Goal: Transaction & Acquisition: Purchase product/service

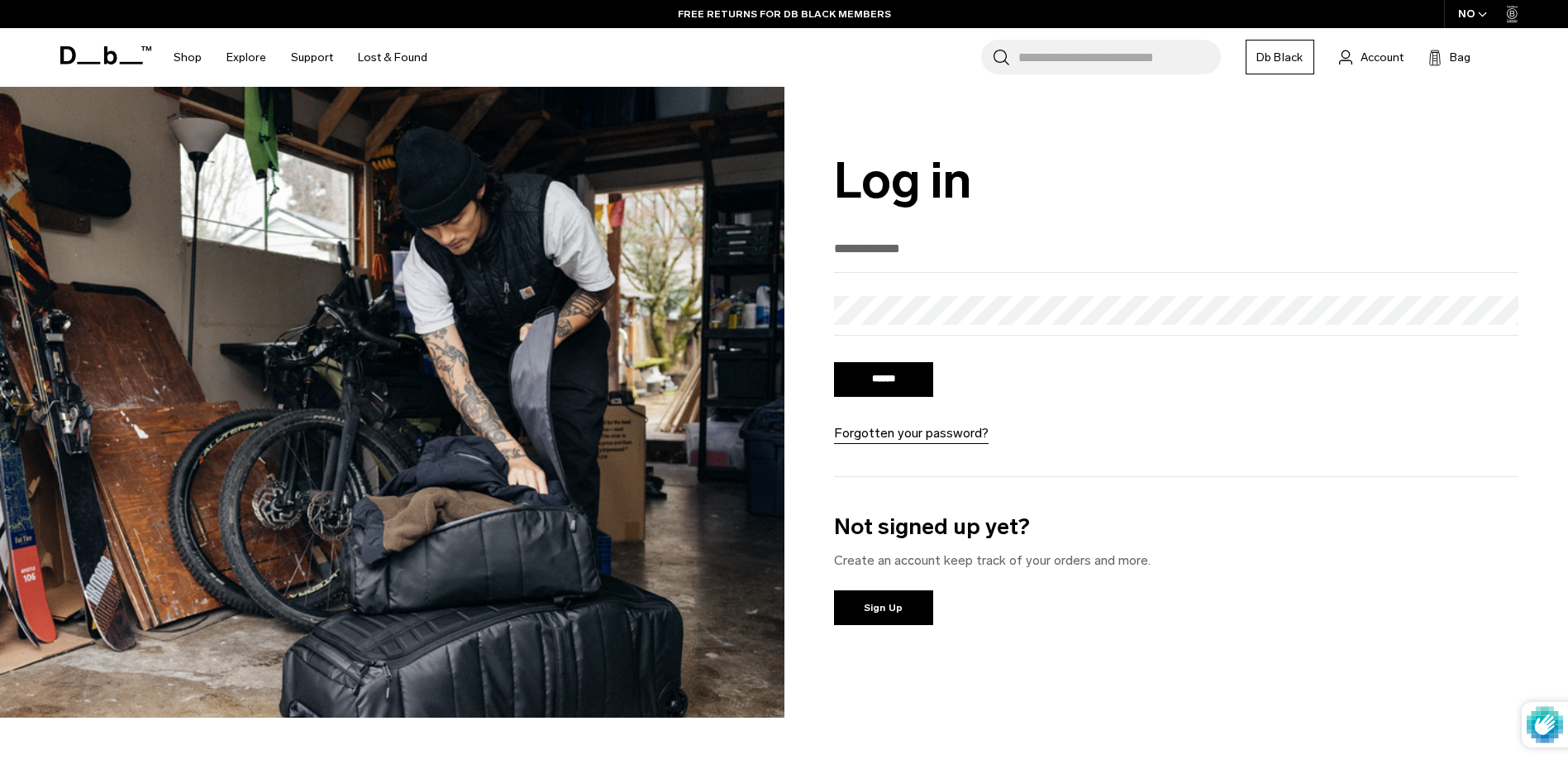
click at [95, 56] on icon at bounding box center [106, 56] width 91 height 19
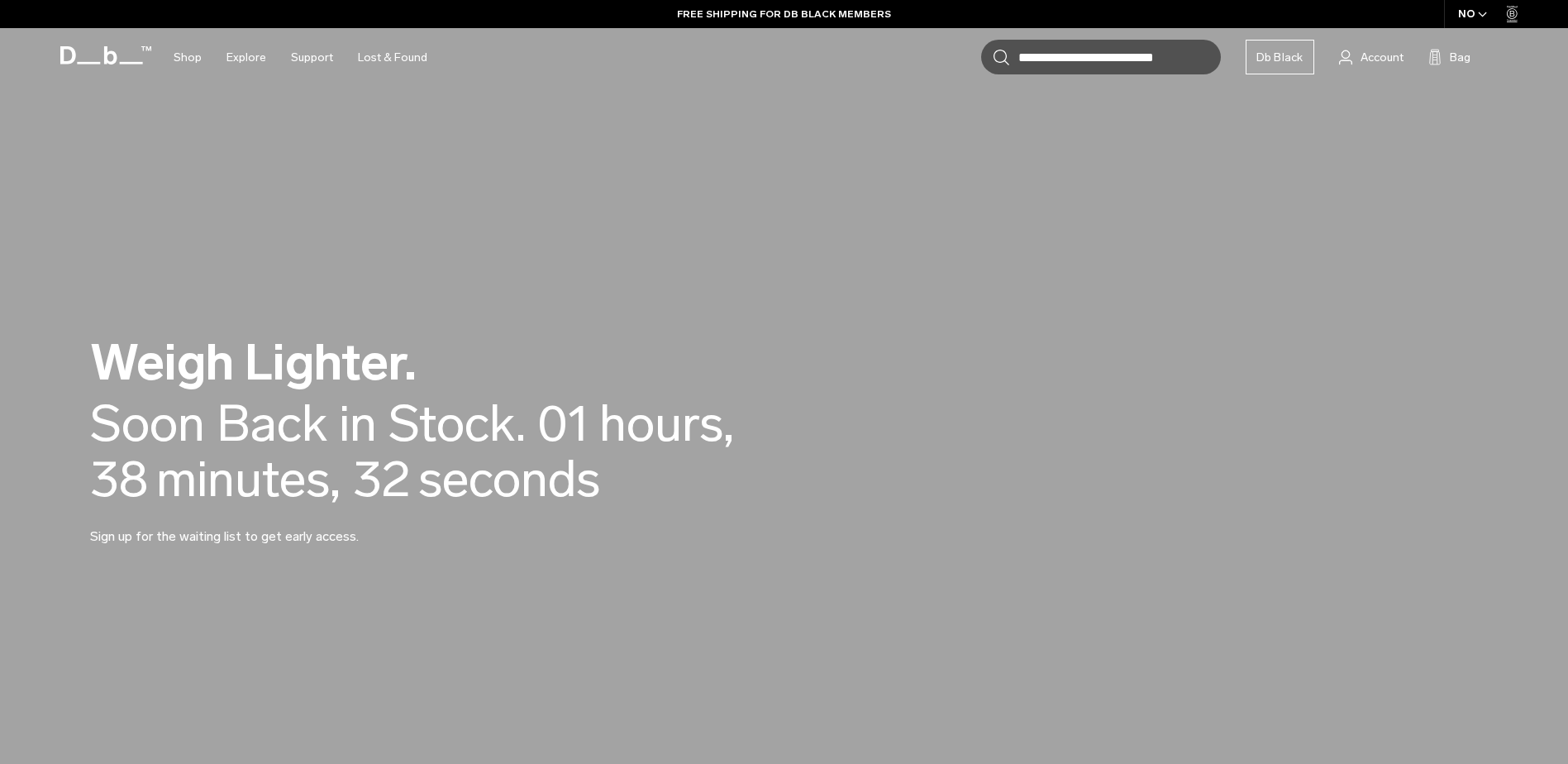
click at [616, 320] on div "Weigh Lighter. Back in Stock Today. Soon Back in Stock. 00 days, 01 hours, 38 m…" at bounding box center [784, 442] width 1389 height 308
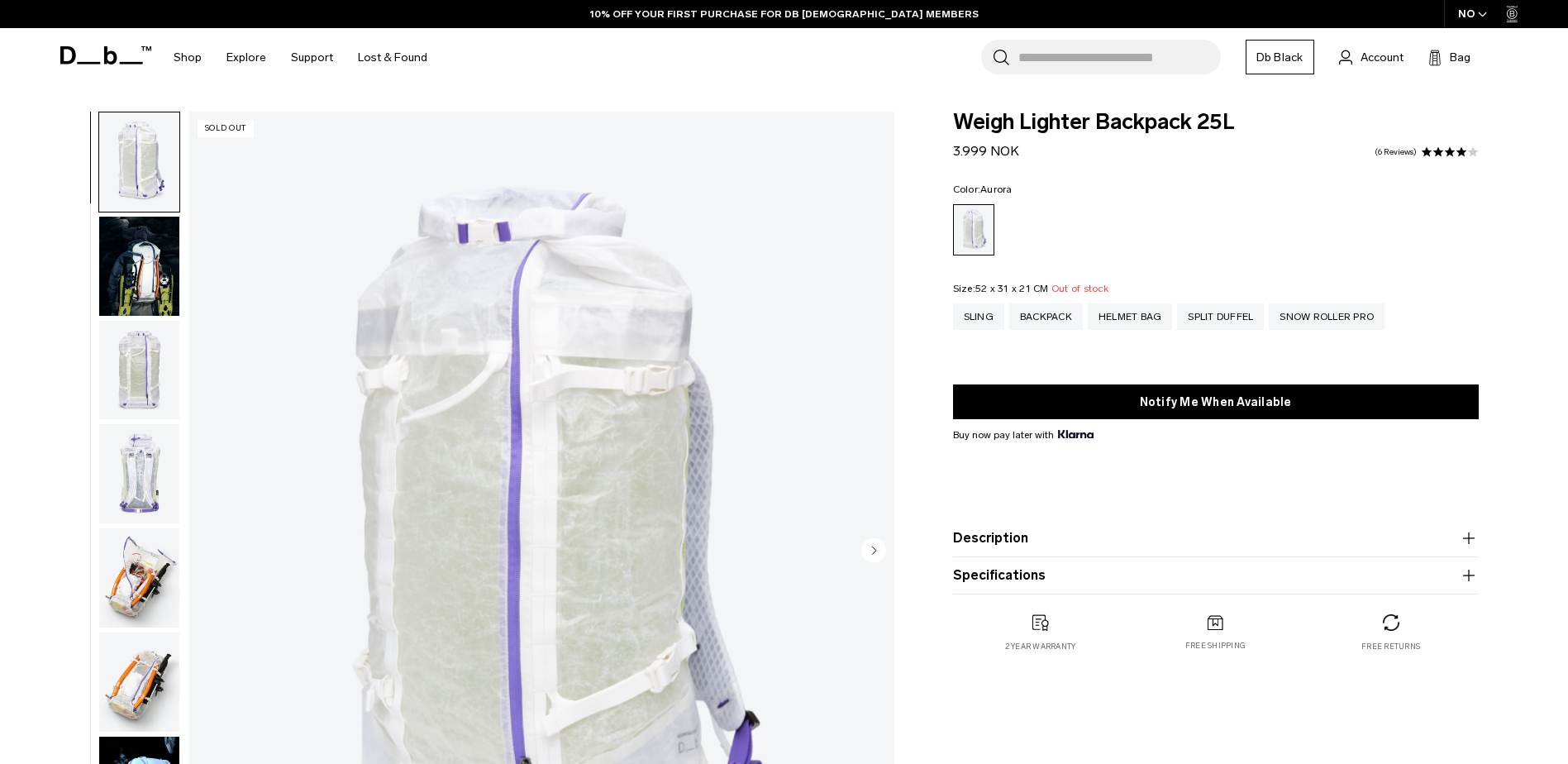
click at [153, 250] on img "button" at bounding box center [139, 265] width 80 height 99
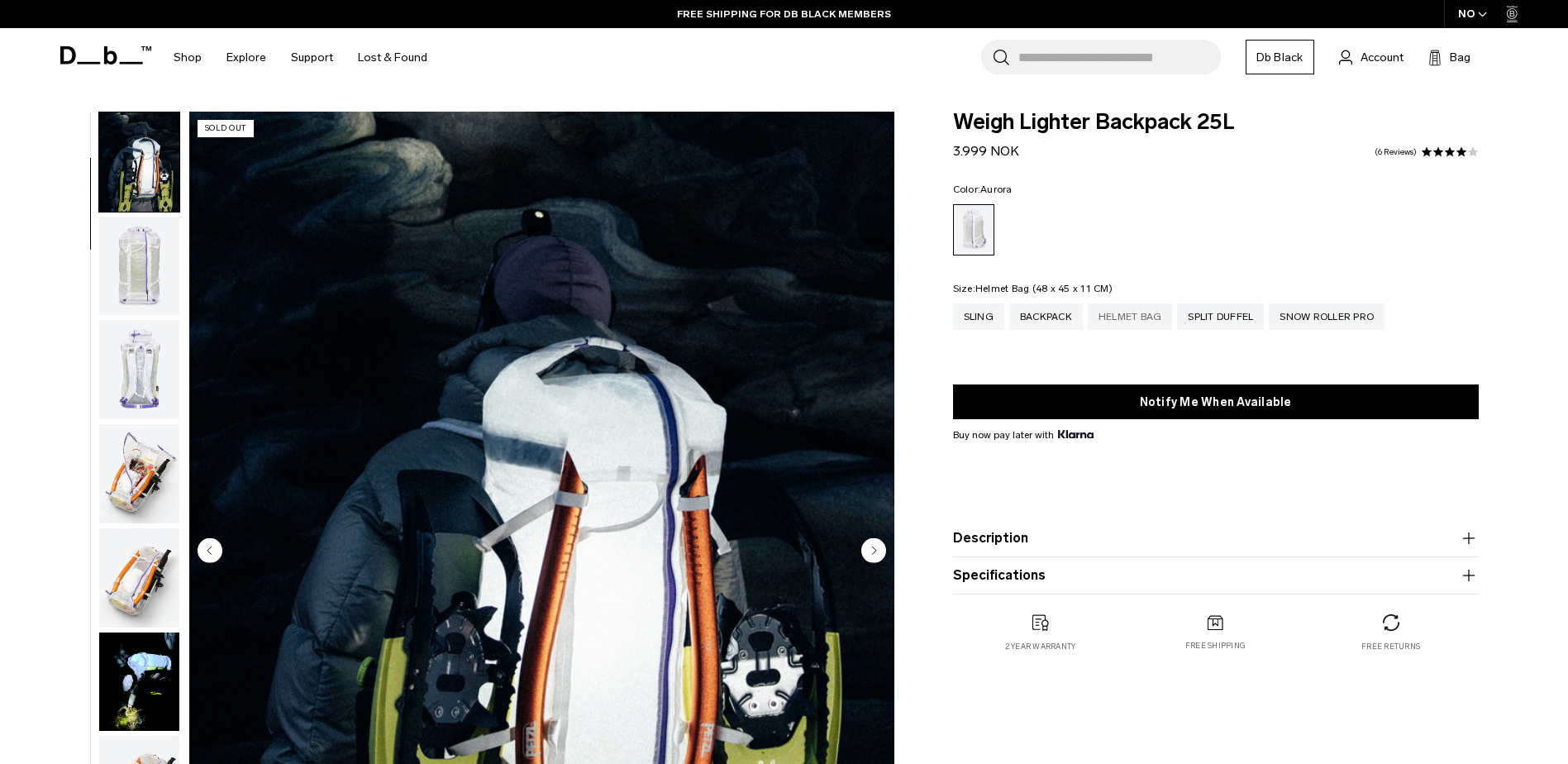
click at [1115, 317] on div "Helmet Bag" at bounding box center [1131, 317] width 85 height 26
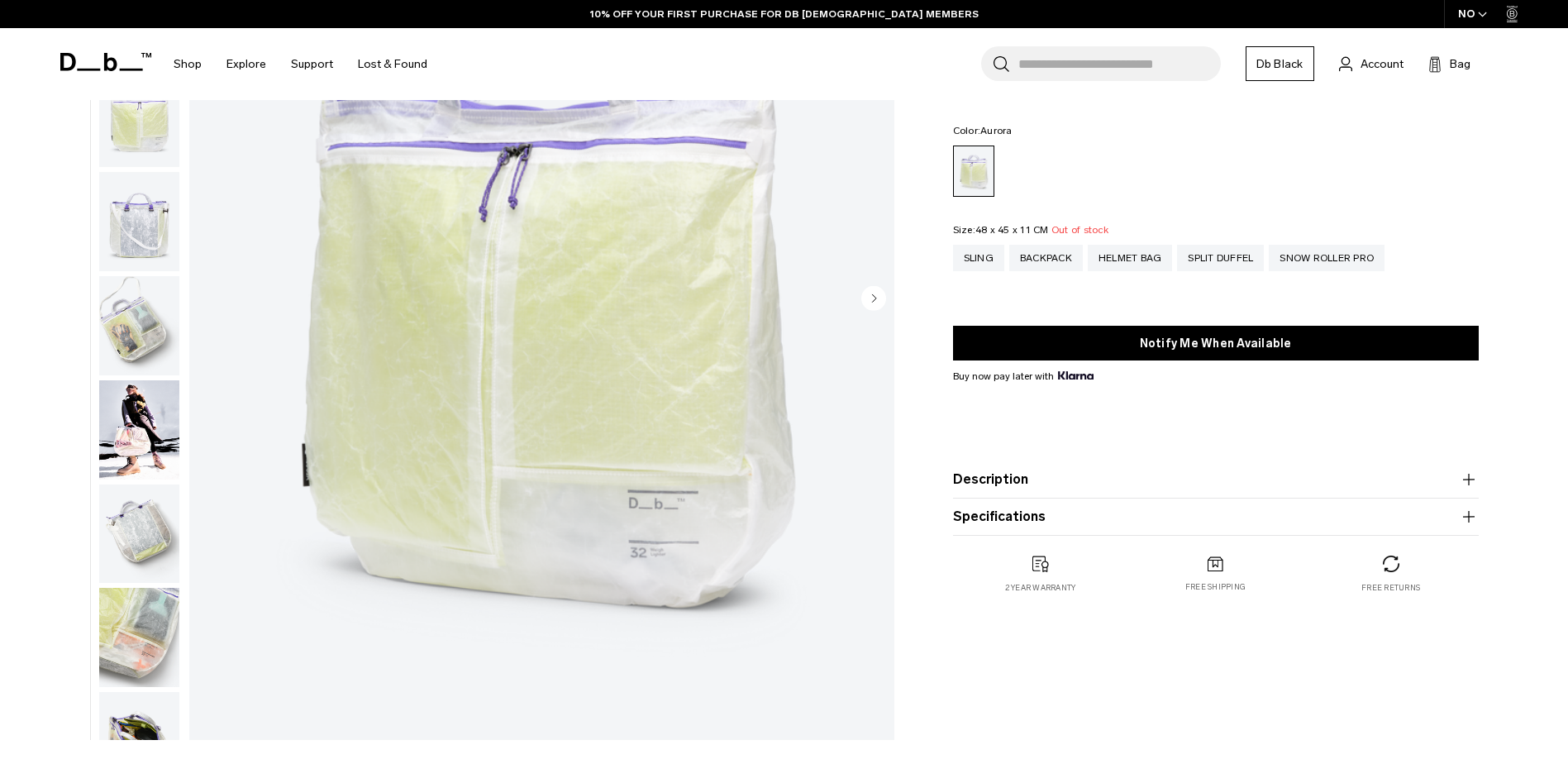
scroll to position [83, 0]
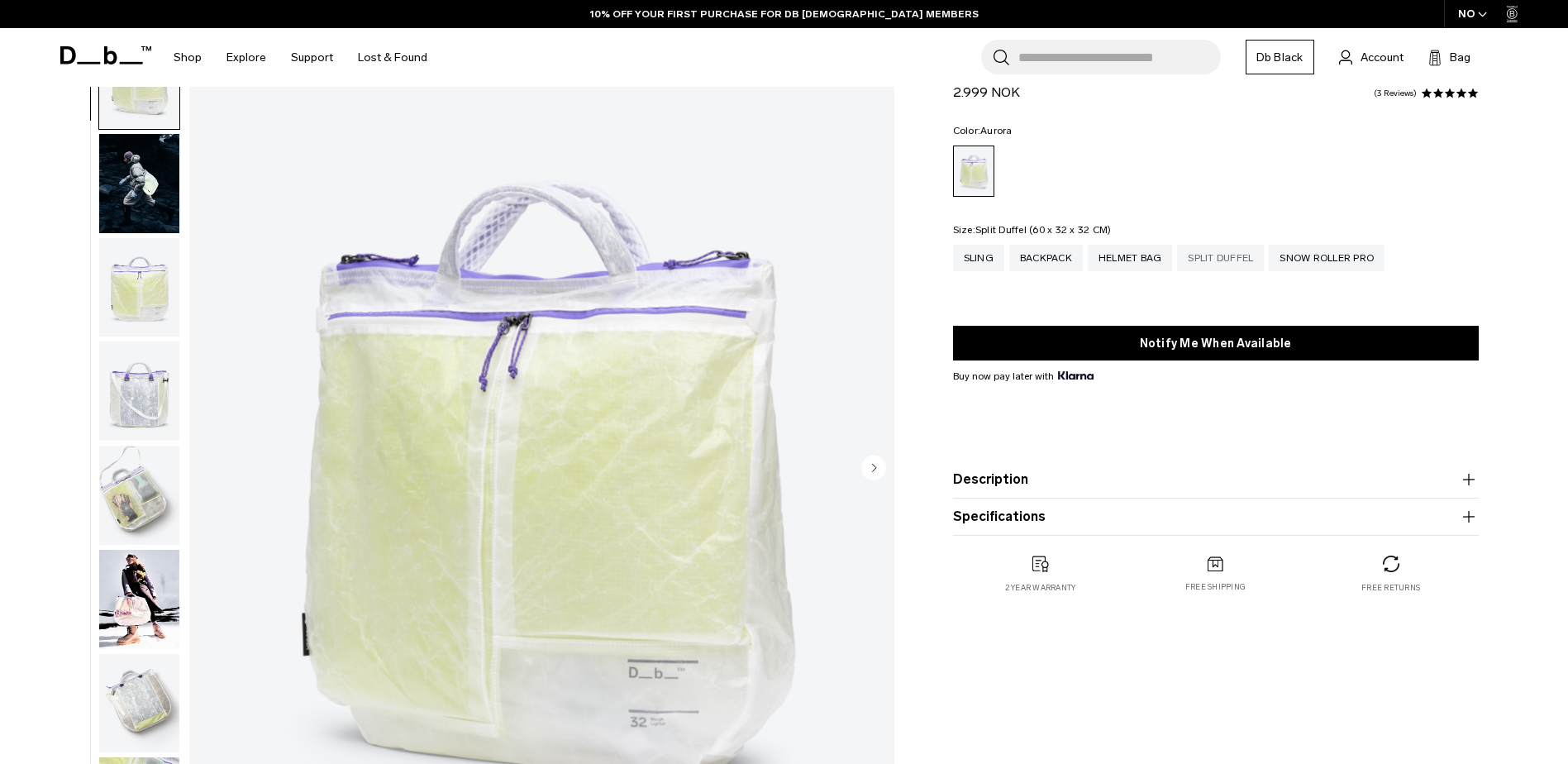
click at [1231, 256] on div "Split Duffel" at bounding box center [1220, 258] width 86 height 26
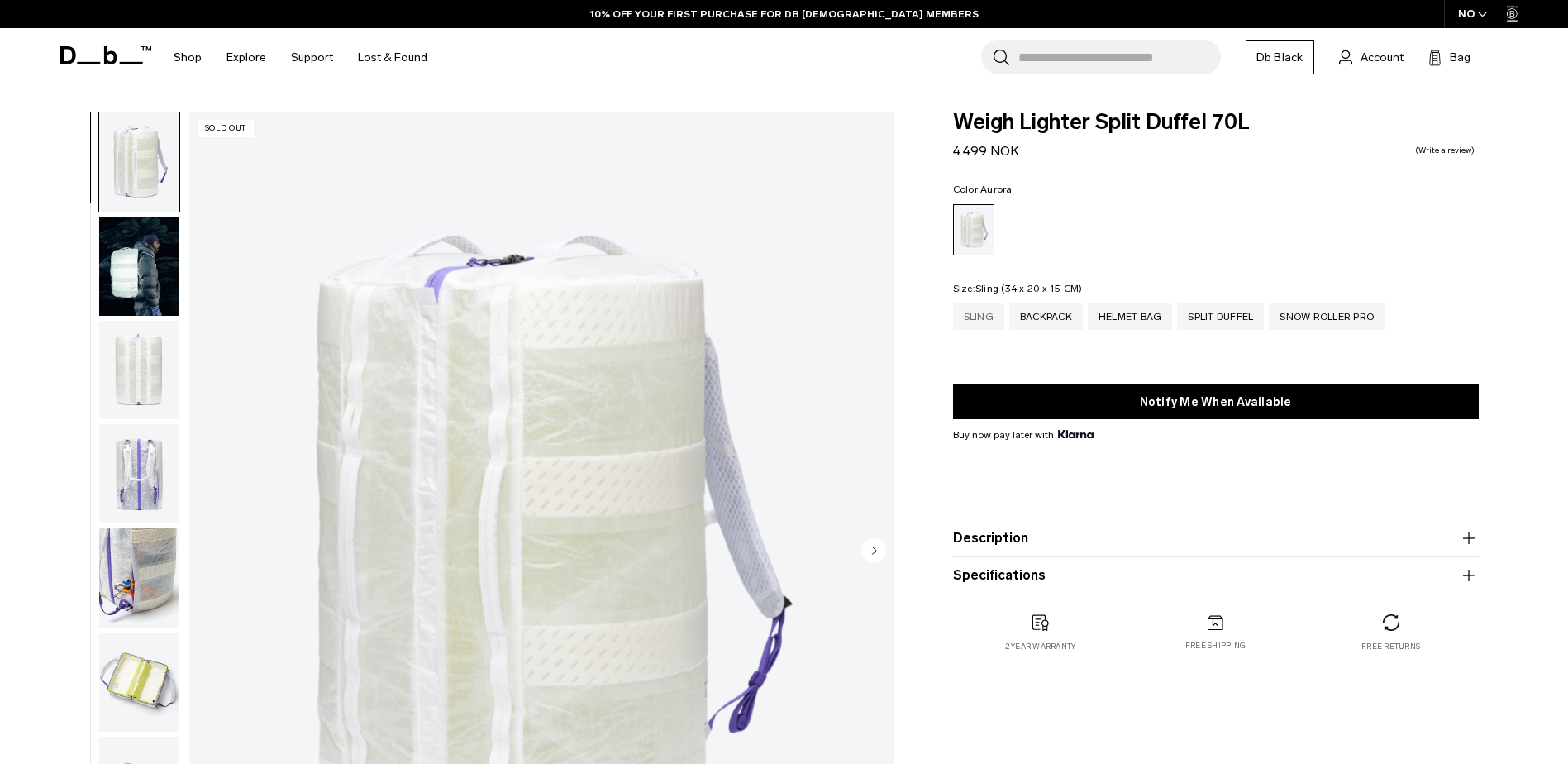
click at [985, 317] on div "Sling" at bounding box center [978, 317] width 51 height 26
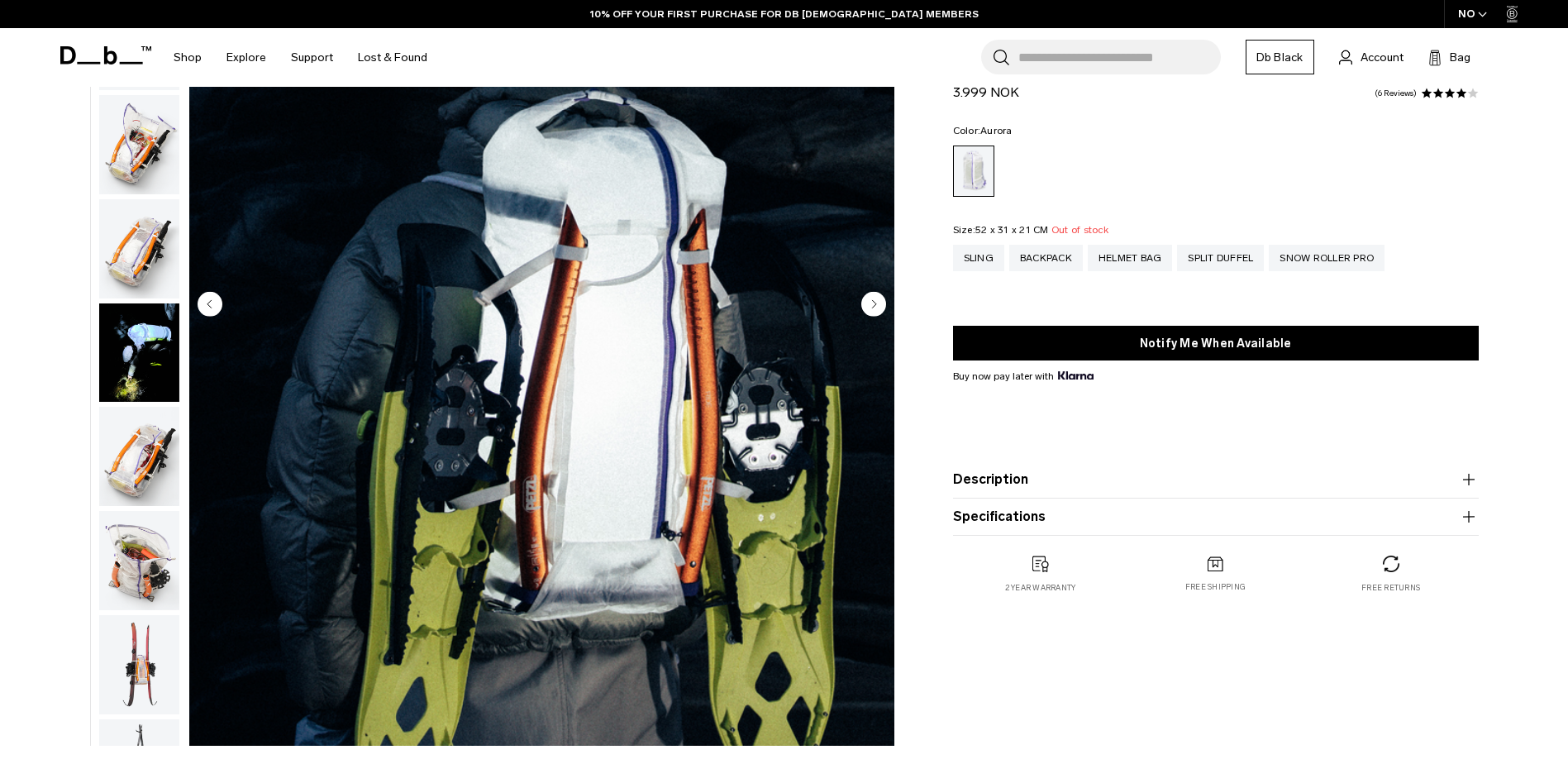
scroll to position [248, 0]
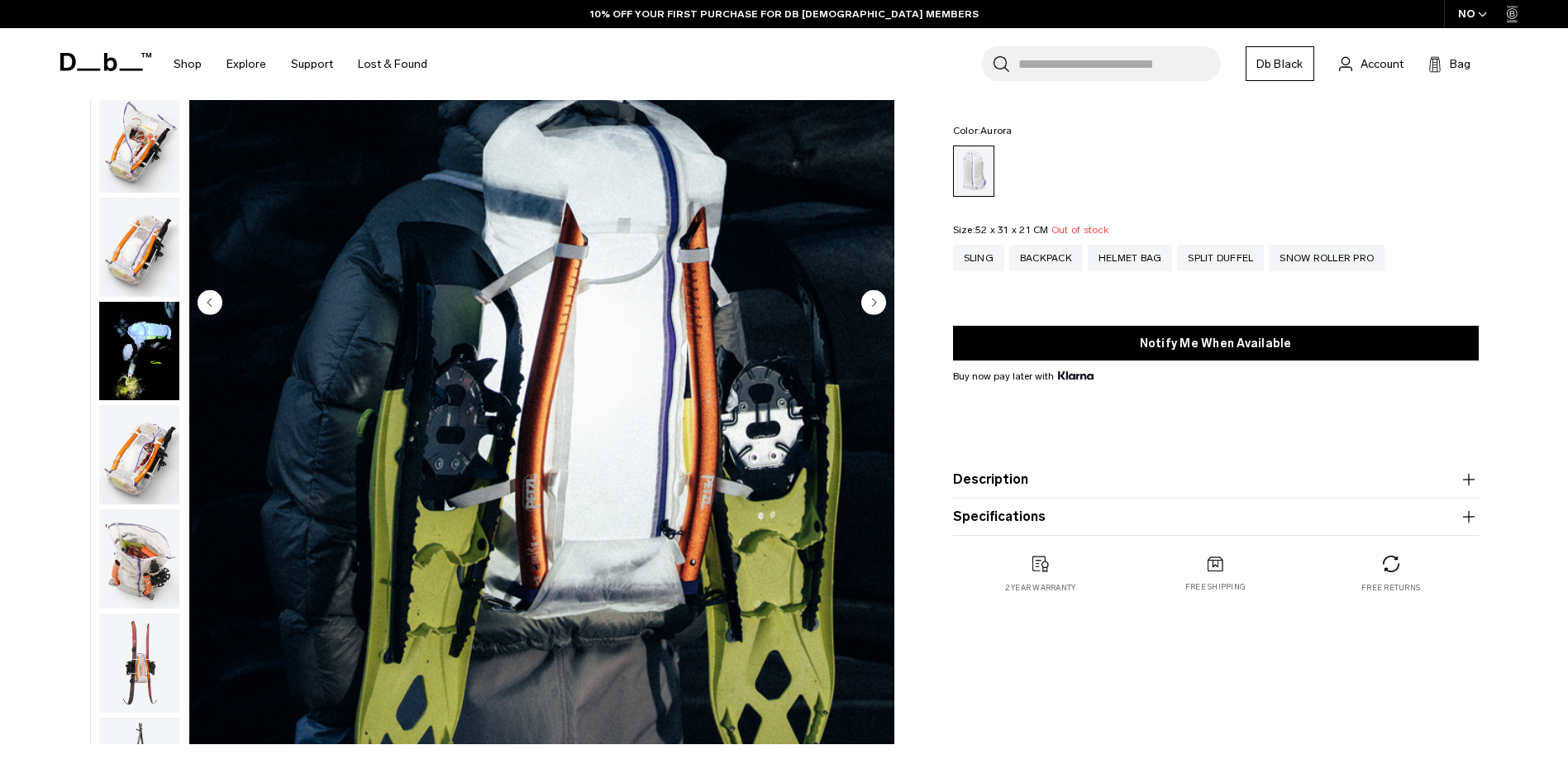
click at [132, 545] on img "button" at bounding box center [139, 558] width 80 height 99
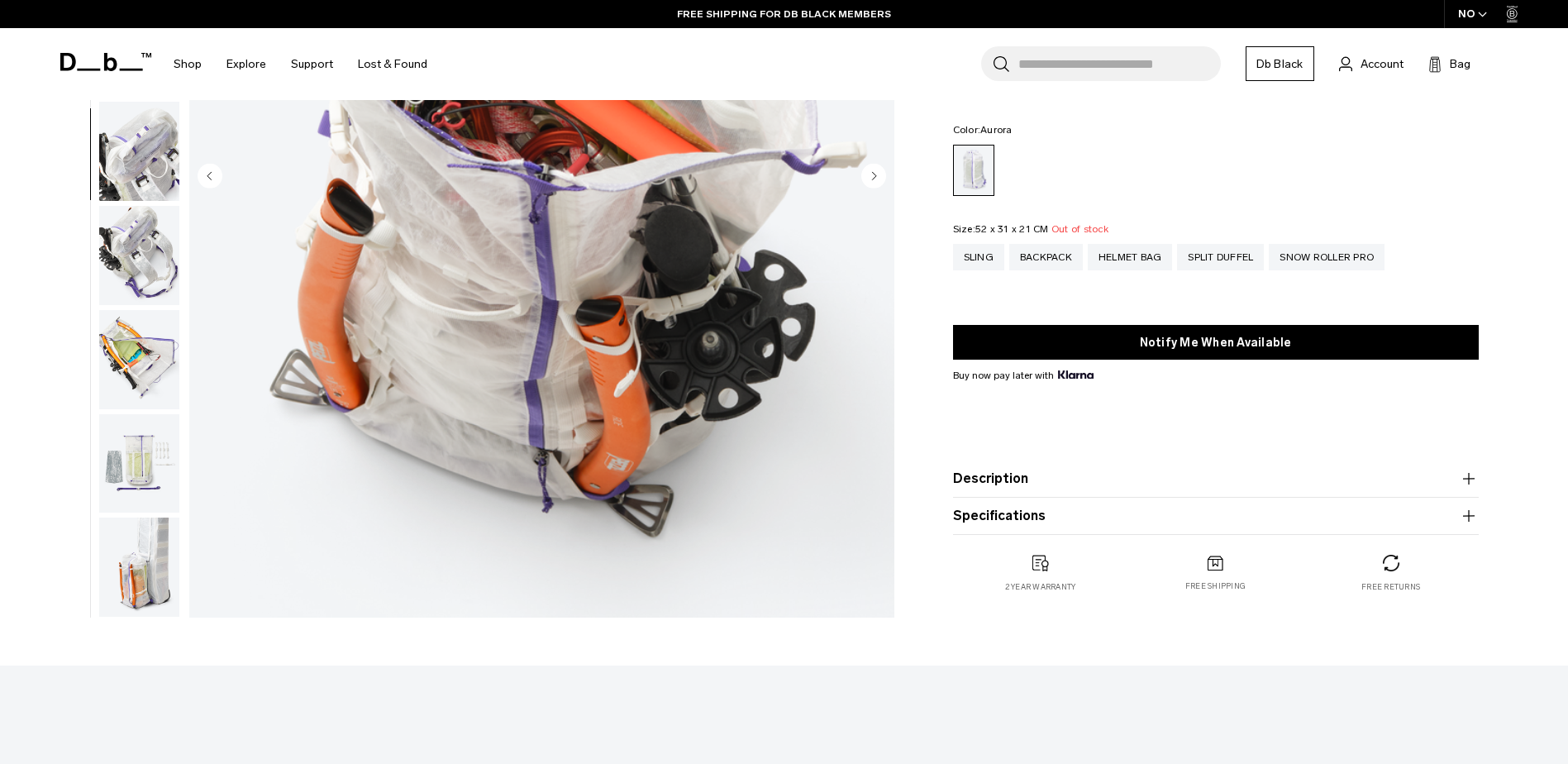
scroll to position [413, 0]
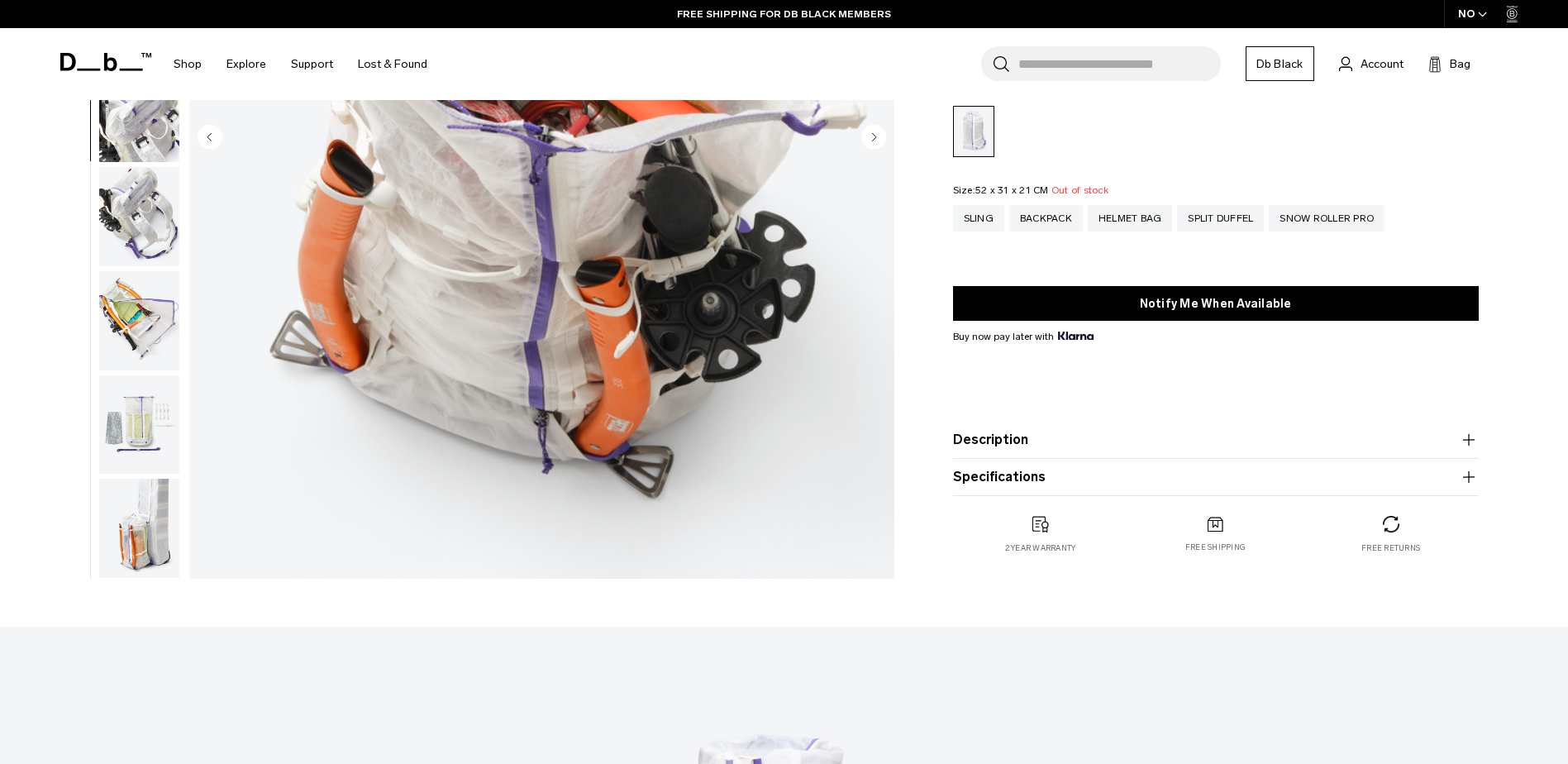
click at [139, 513] on img "button" at bounding box center [139, 527] width 80 height 99
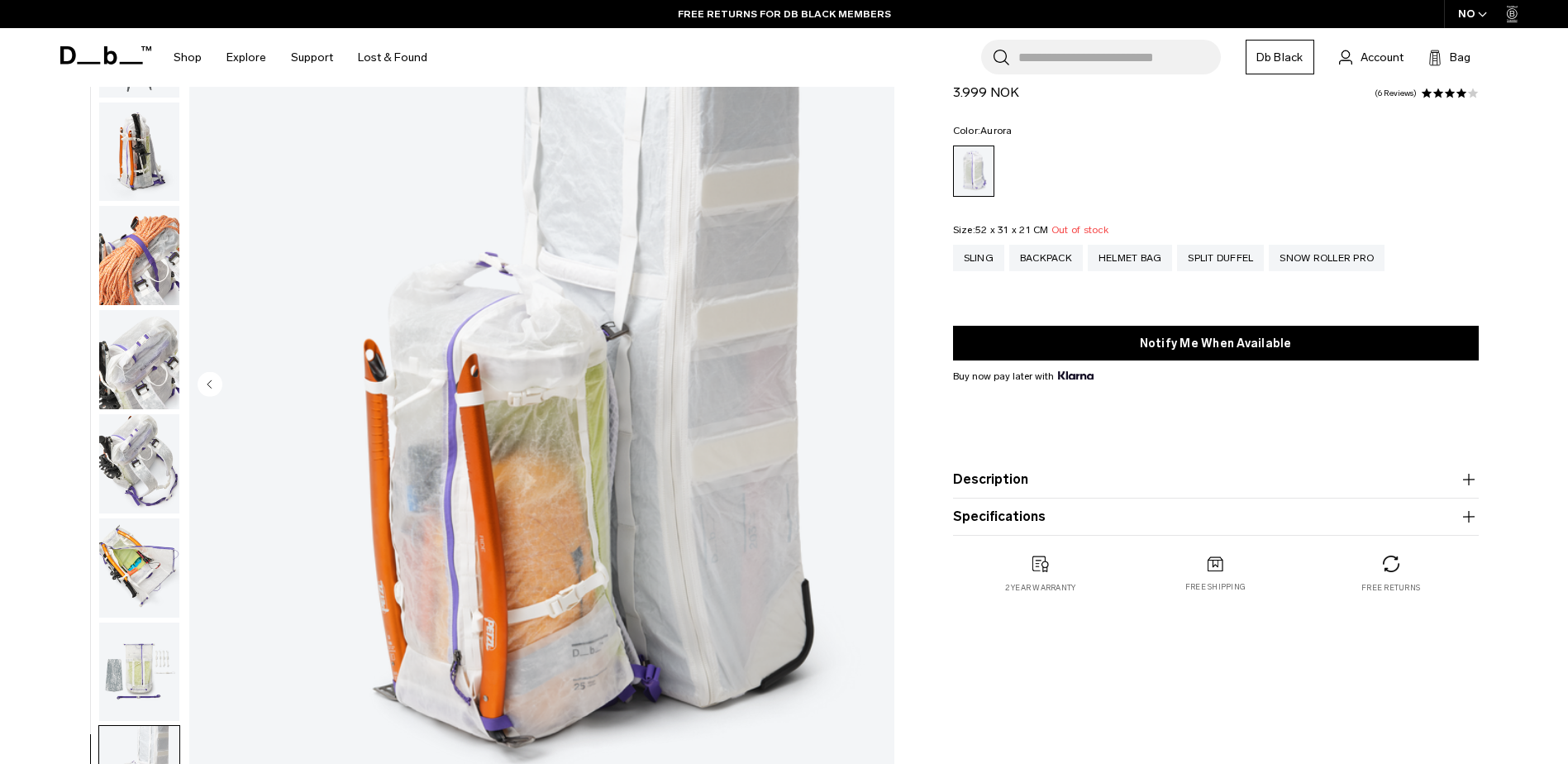
scroll to position [165, 0]
click at [151, 659] on img "button" at bounding box center [139, 672] width 80 height 99
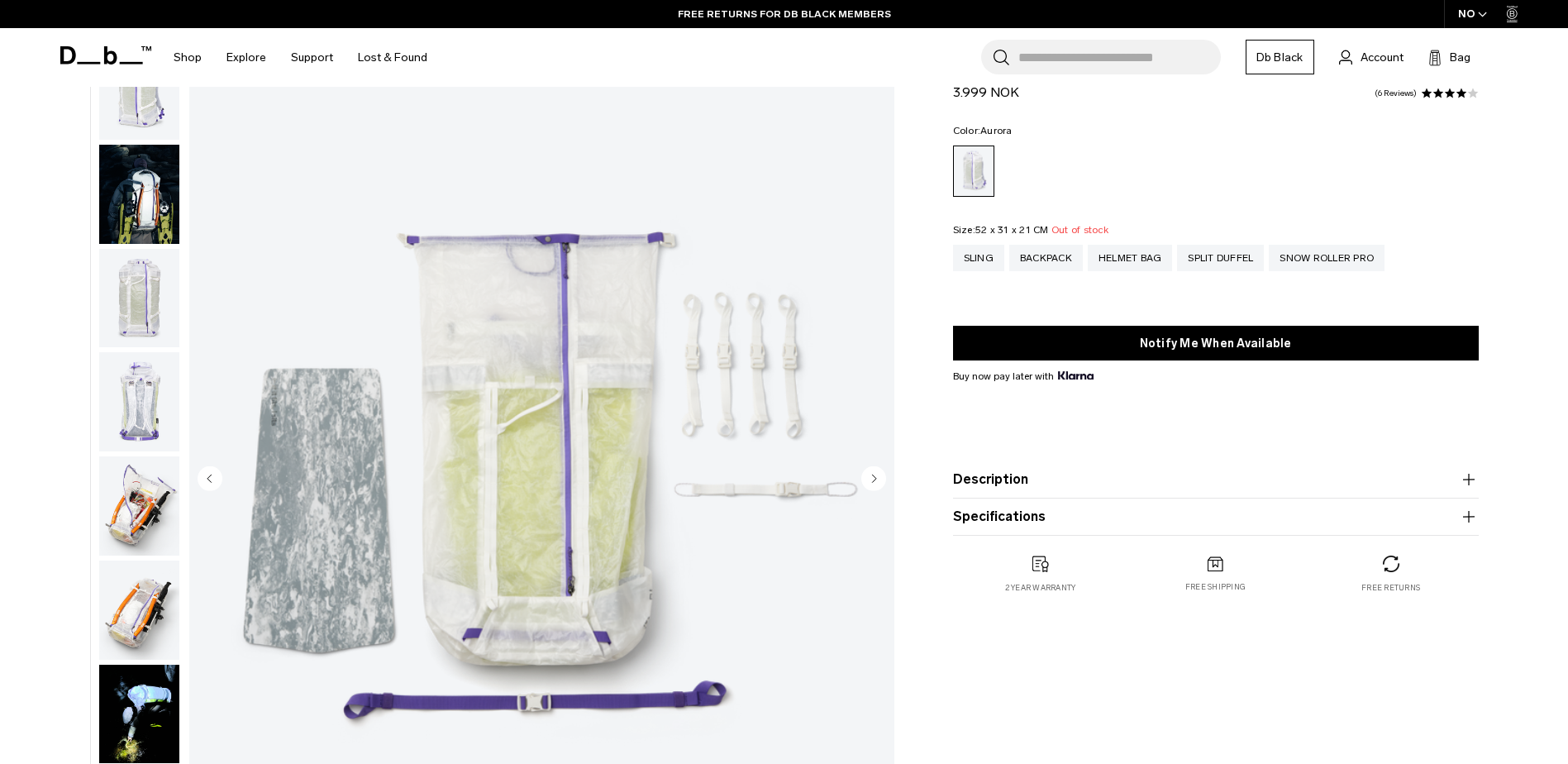
scroll to position [0, 0]
